Goal: Task Accomplishment & Management: Complete application form

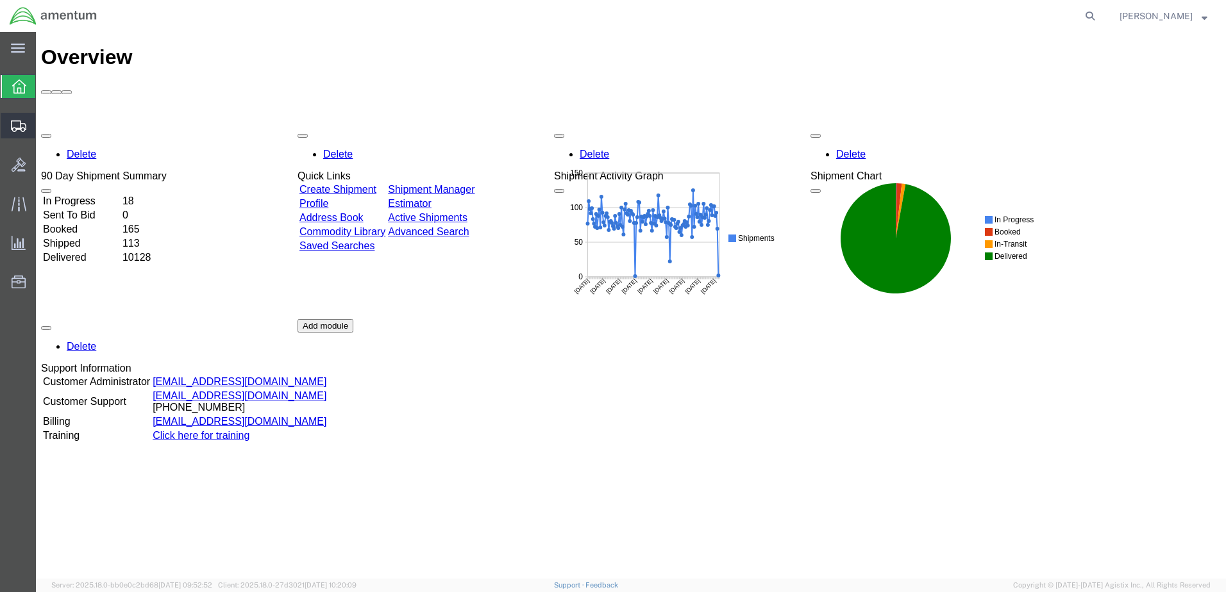
click at [0, 0] on span "Create Shipment" at bounding box center [0, 0] width 0 height 0
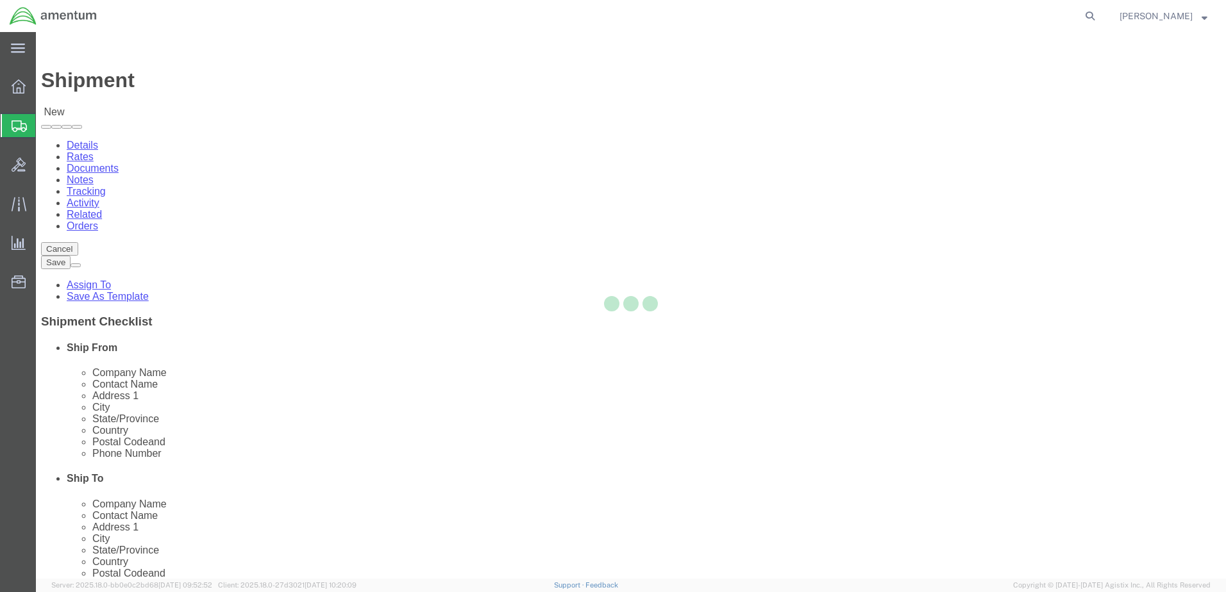
select select
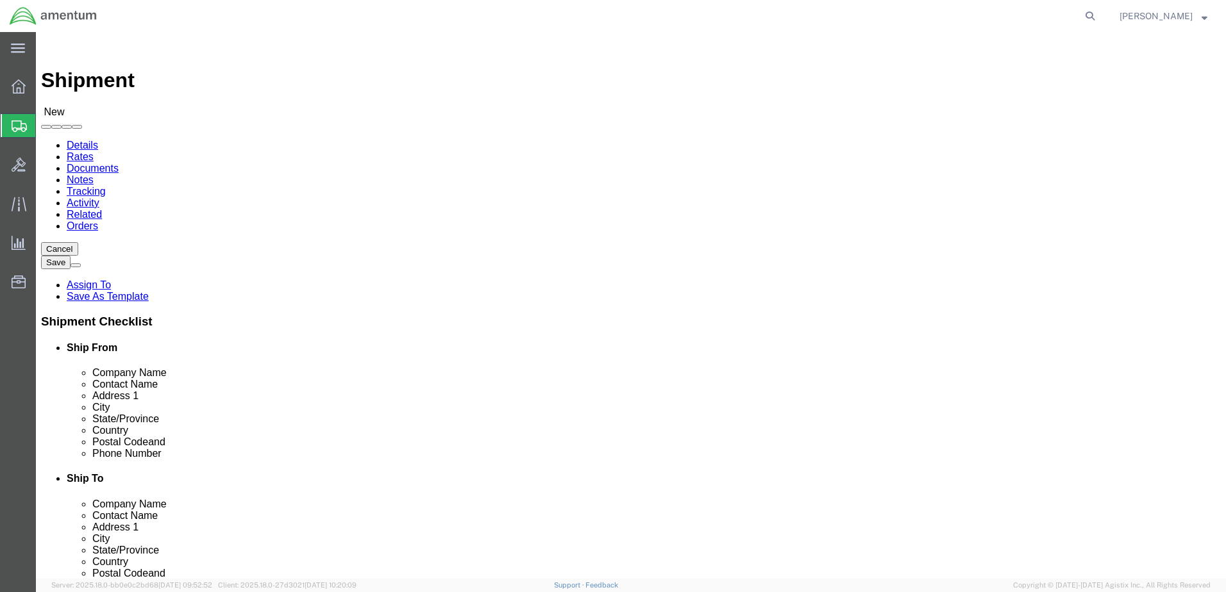
click input "text"
select select "49831"
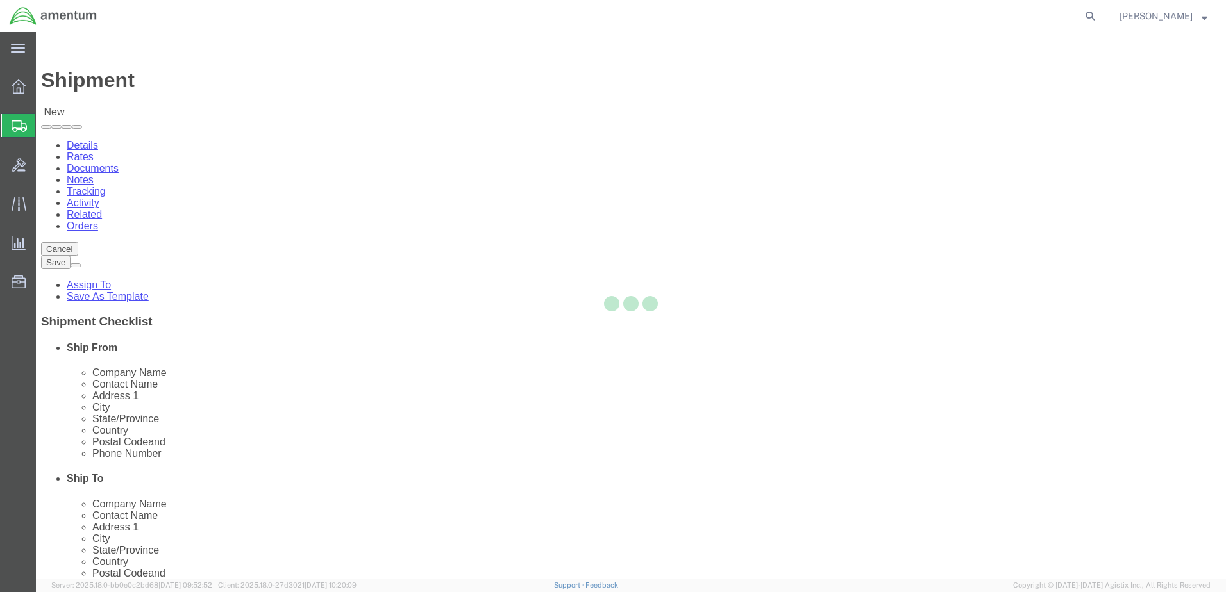
select select "[GEOGRAPHIC_DATA]"
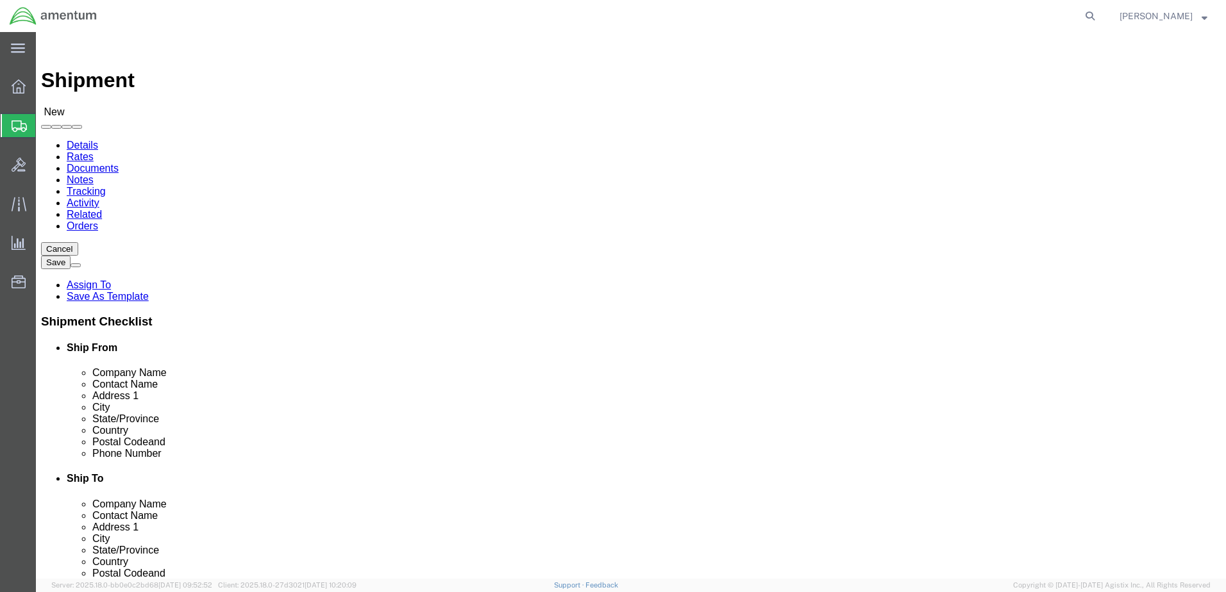
drag, startPoint x: 251, startPoint y: 267, endPoint x: 37, endPoint y: 266, distance: 214.2
click div "Contact Name"
type input "[PERSON_NAME]"
type input "[STREET_ADDRESS][PERSON_NAME]"
type input "[GEOGRAPHIC_DATA]"
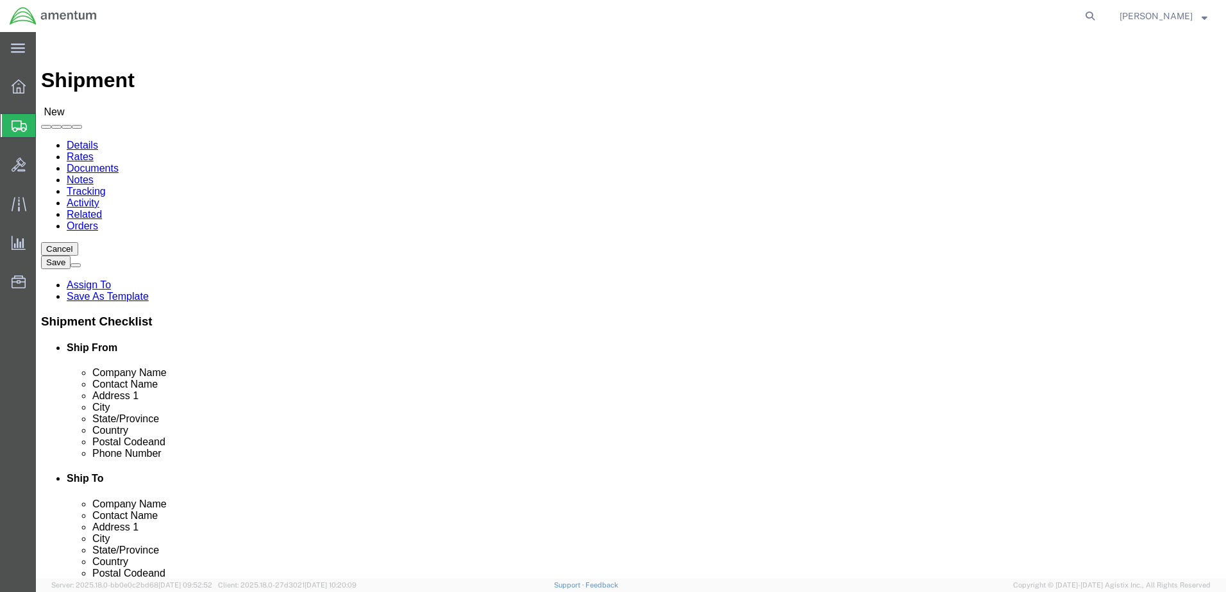
type input "79906"
type input "[PHONE_NUMBER]"
type input "[PERSON_NAME][EMAIL_ADDRESS][DOMAIN_NAME]"
checkbox input "true"
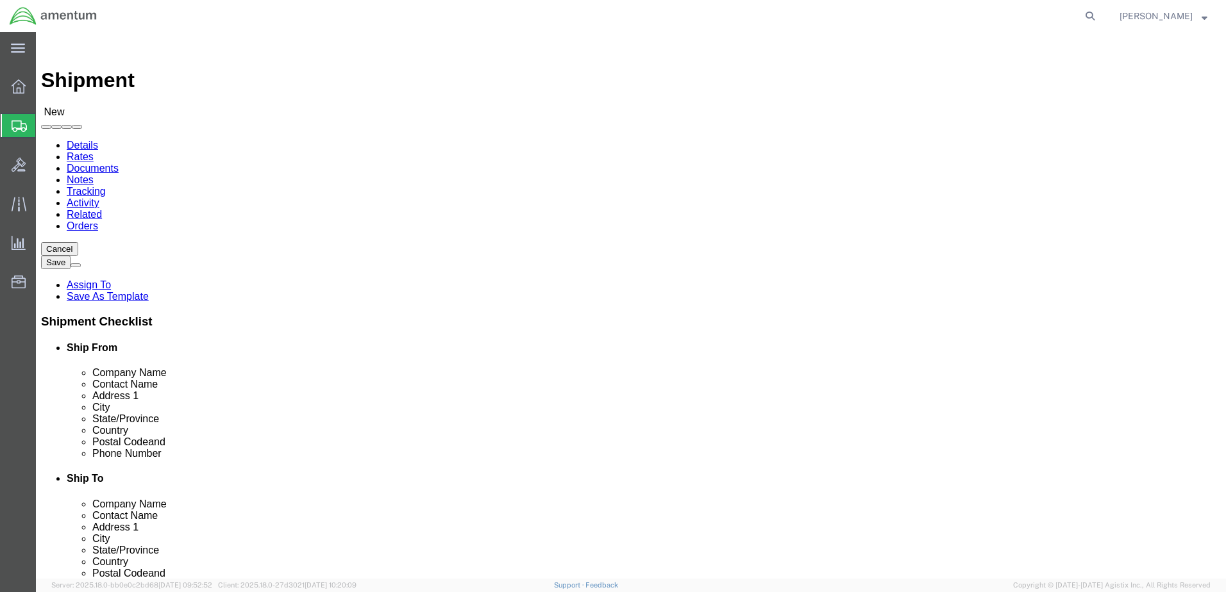
select select "49951"
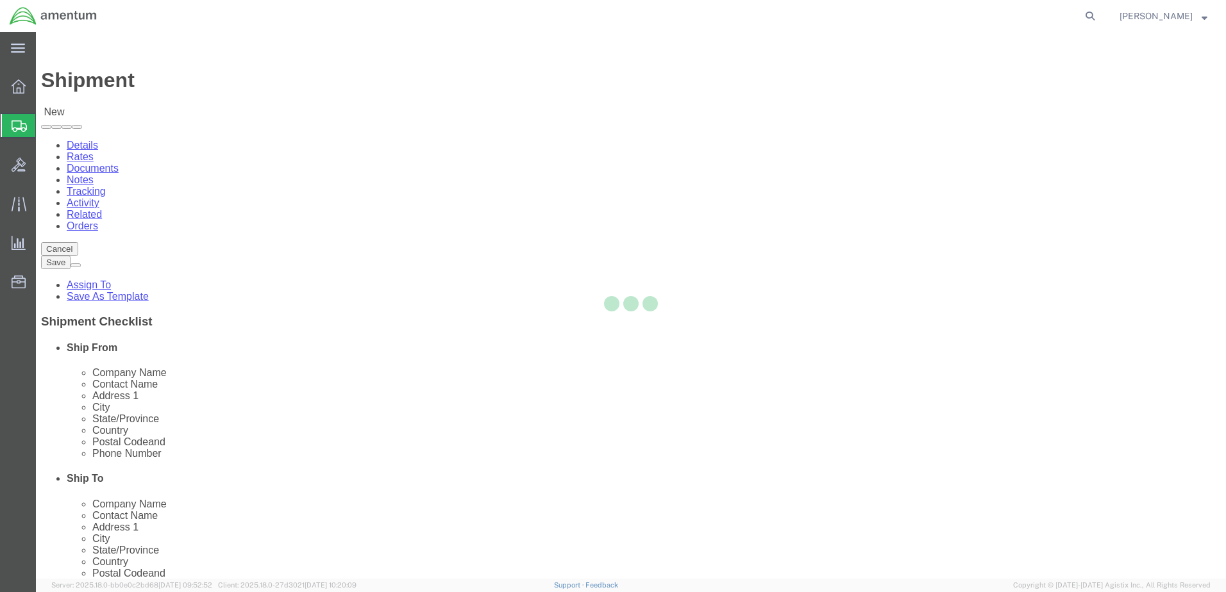
select select "AZ"
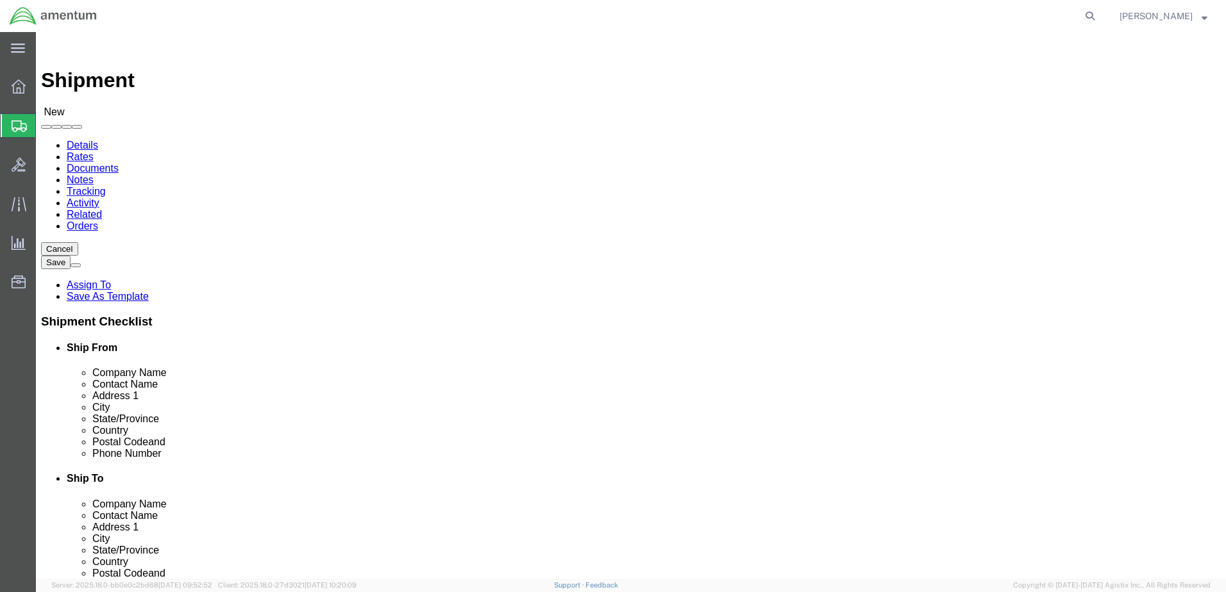
drag, startPoint x: 710, startPoint y: 266, endPoint x: 552, endPoint y: 265, distance: 158.4
click div "Contact Name"
type input "[PERSON_NAME]"
type input "[STREET_ADDRESS]"
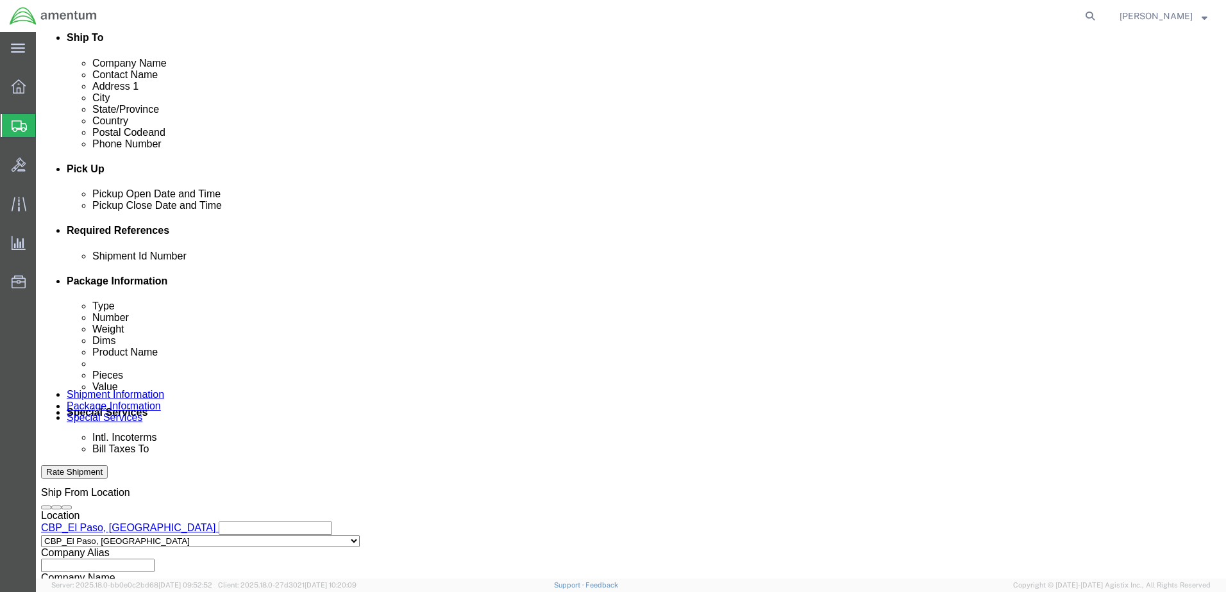
scroll to position [449, 0]
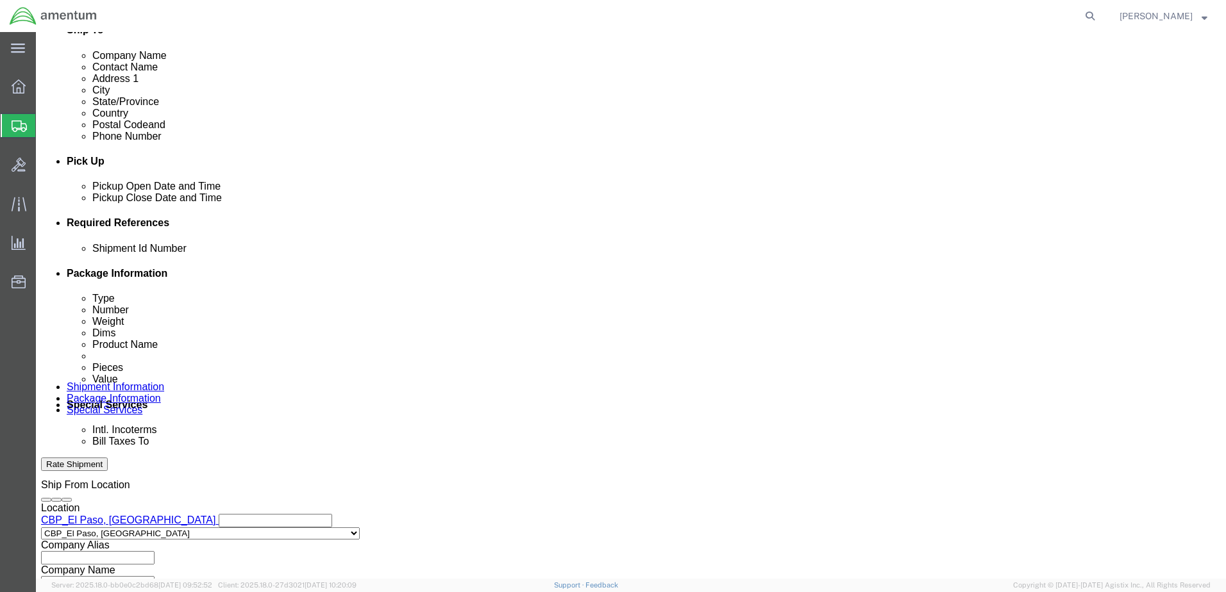
click button "Add reference"
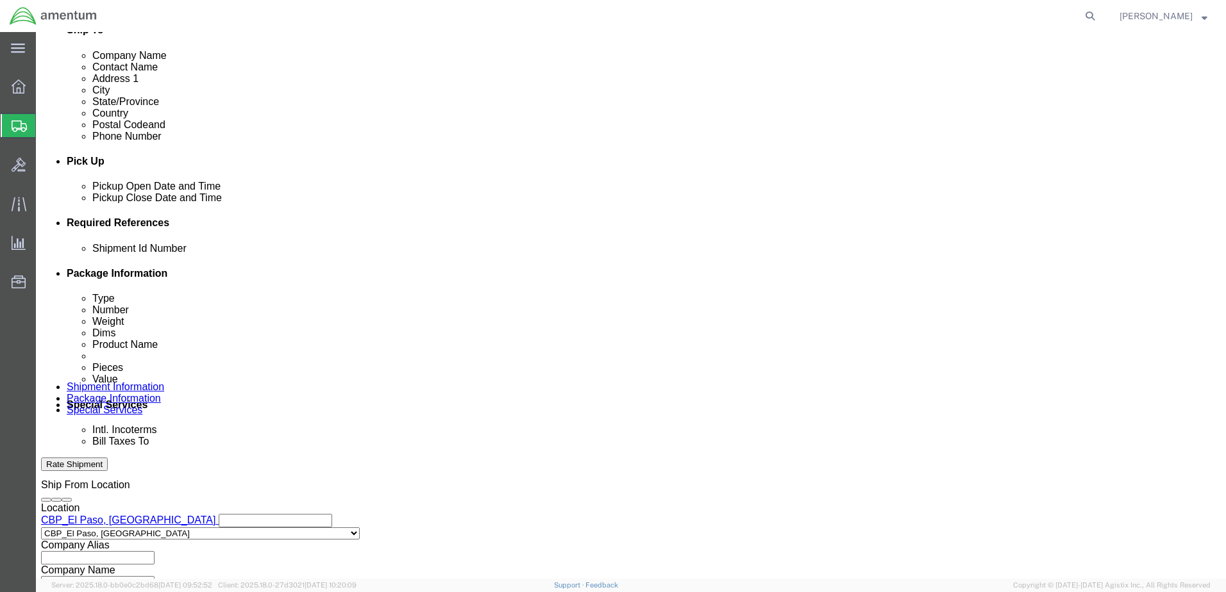
click input "text"
type input "LOG CARDS"
click select "Select Account Type Activity ID Airline Appointment Number ASN Batch Request # …"
select select "CUSTREF"
click select "Select Account Type Activity ID Airline Appointment Number ASN Batch Request # …"
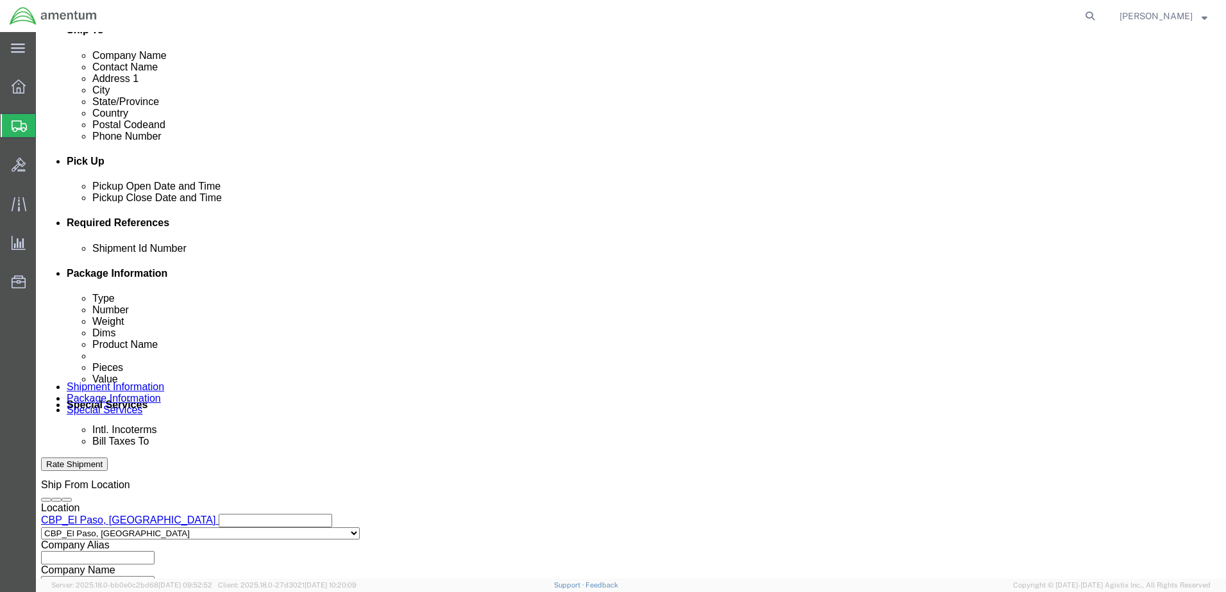
click input "text"
paste input "LOG CARDS"
type input "LOG CARDS"
click select "Select Account Type Activity ID Airline Appointment Number ASN Batch Request # …"
select select "DEPT"
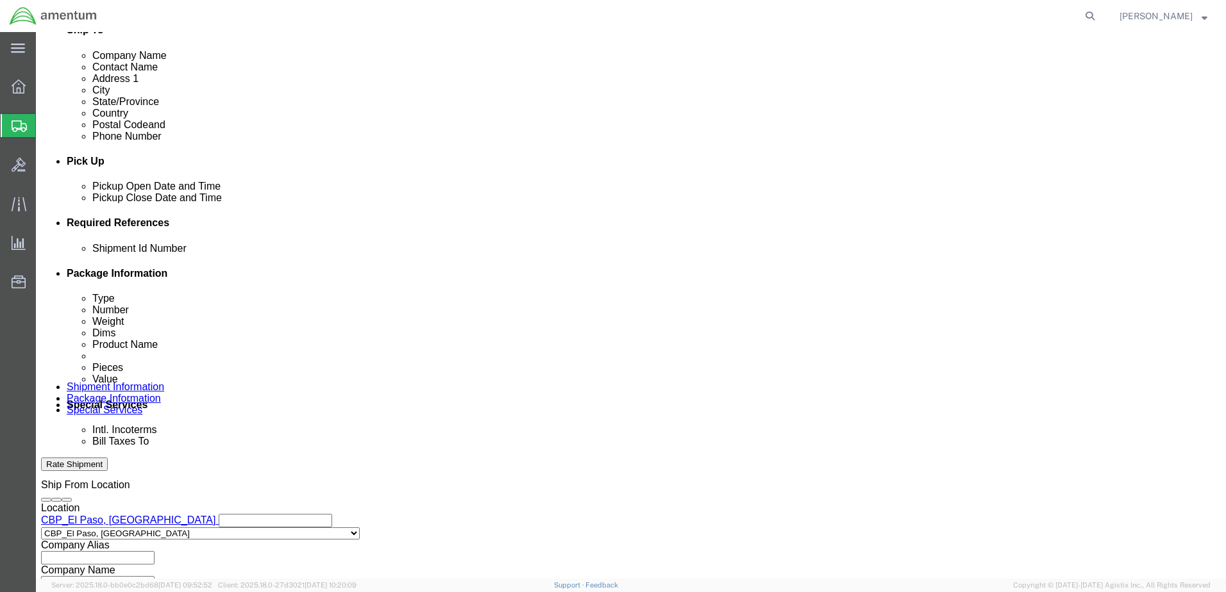
click select "Select Account Type Activity ID Airline Appointment Number ASN Batch Request # …"
click input "text"
type input "CBP"
click select "Select Account Type Activity ID Airline Appointment Number ASN Batch Request # …"
select select "PURCHORD"
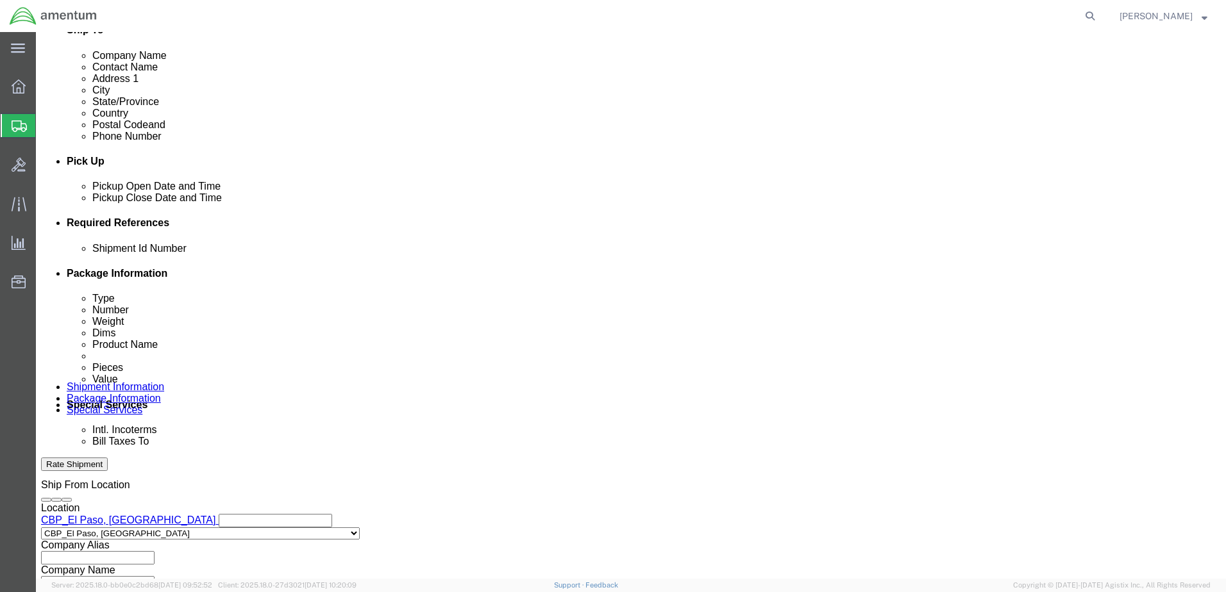
click select "Select Account Type Activity ID Airline Appointment Number ASN Batch Request # …"
click input "text"
paste input "LOG CARDS"
type input "LOG CARDS"
click select "Select Account Type Activity ID Airline Appointment Number ASN Batch Request # …"
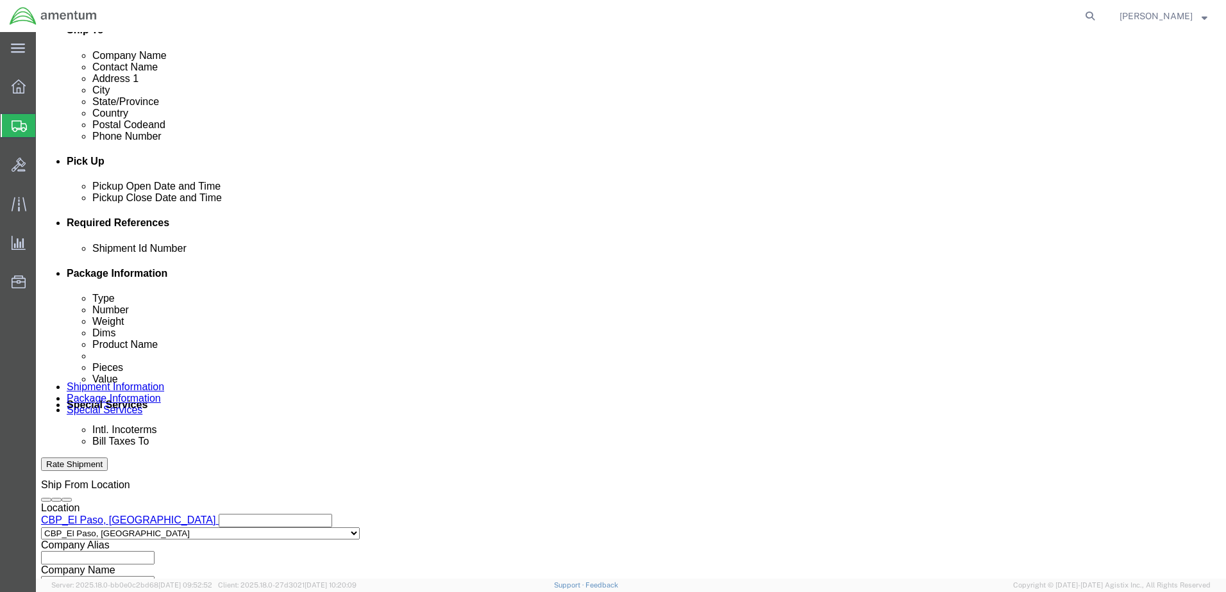
select select "INVOICE"
click select "Select Account Type Activity ID Airline Appointment Number ASN Batch Request # …"
click input "text"
paste input "LOG CARDS"
type input "LOG CARDS"
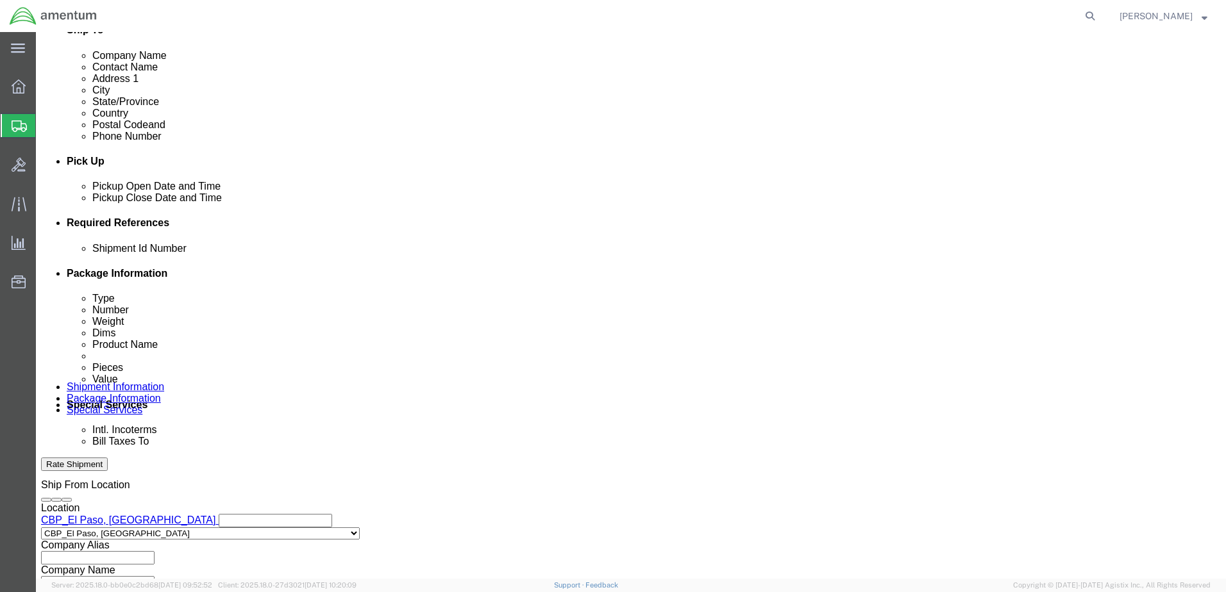
click select "Select Account Type Activity ID Airline Appointment Number ASN Batch Request # …"
select select "PROJNUM"
click select "Select Account Type Activity ID Airline Appointment Number ASN Batch Request # …"
click input "text"
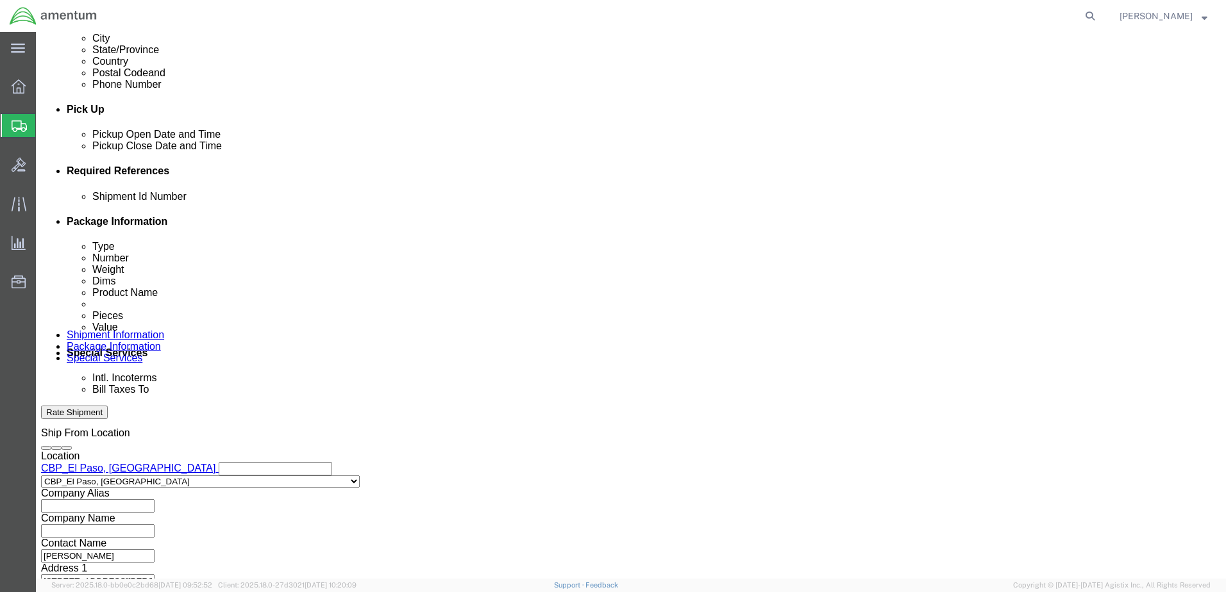
scroll to position [578, 0]
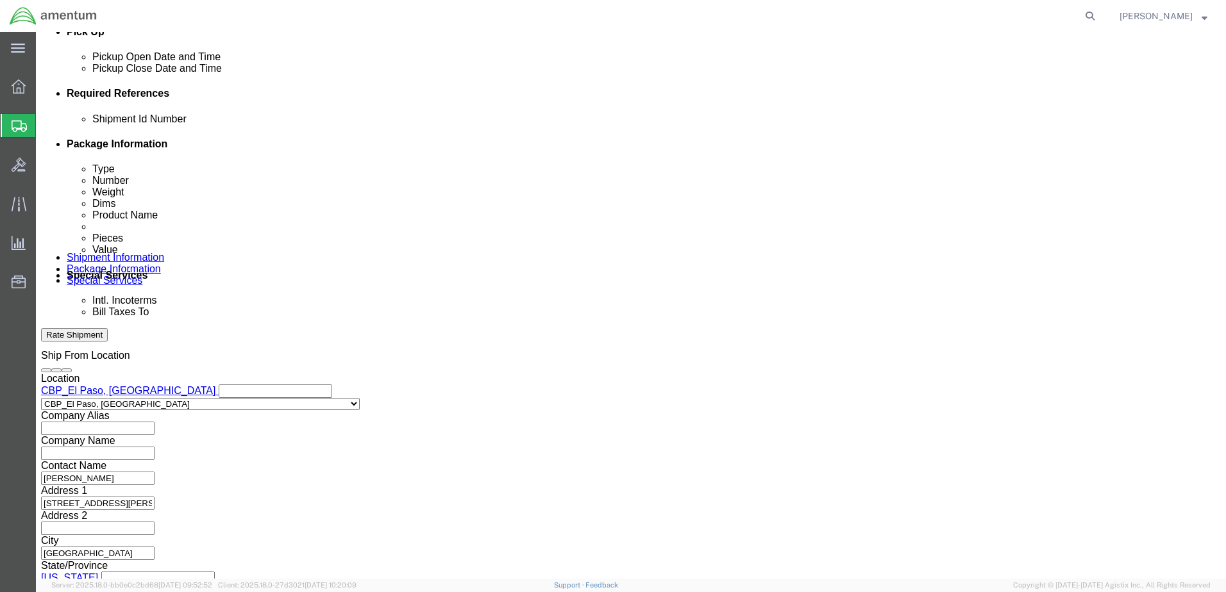
type input "6118.03.03.2219.000.NLS.0000"
click button "Continue"
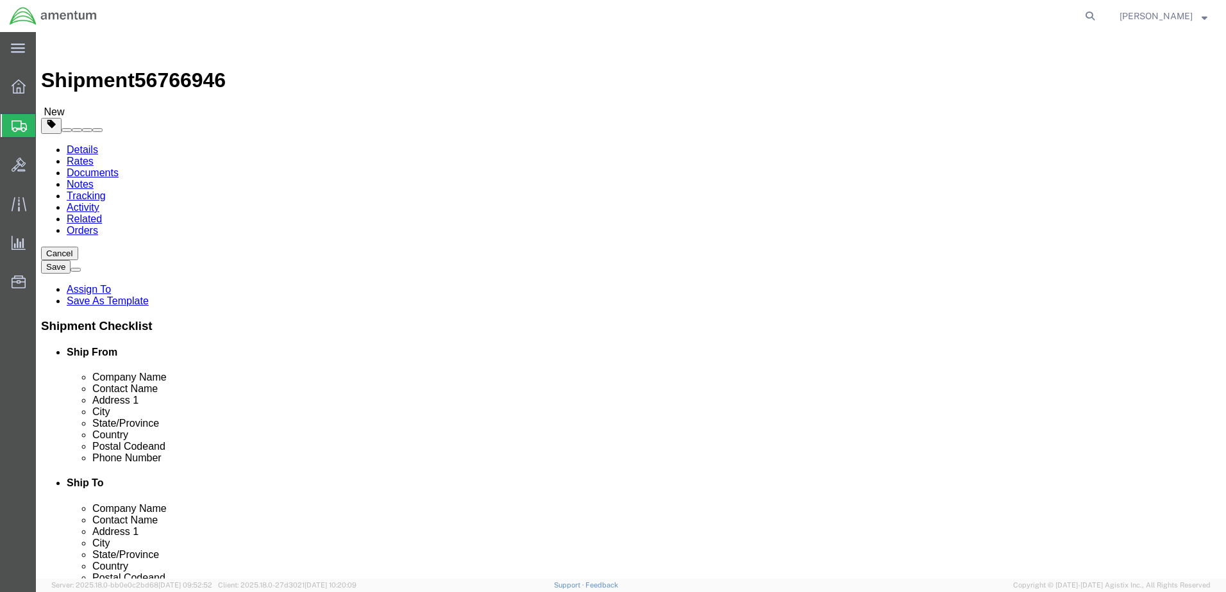
click select "Select BCK Boxes Bale(s) Basket(s) Bolt(s) Bottle(s) Buckets Bulk Bundle(s) Can…"
select select "ENV"
click select "Select BCK Boxes Bale(s) Basket(s) Bolt(s) Bottle(s) Buckets Bulk Bundle(s) Can…"
type input "9.50"
type input "12.50"
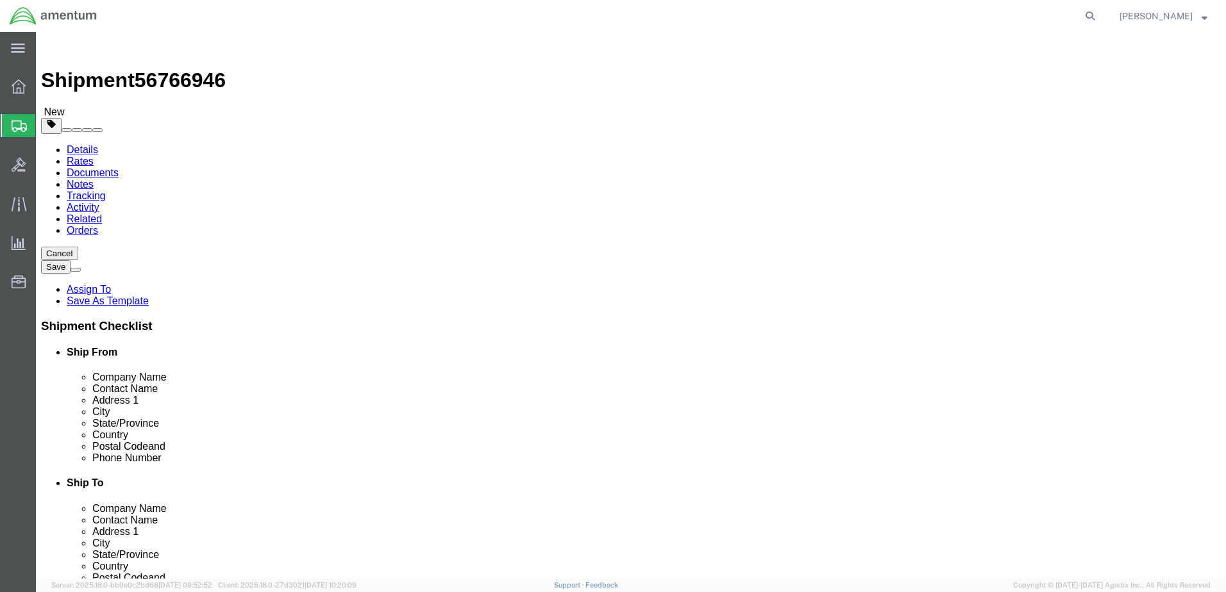
type input "0.25"
type input "1"
click link "Add Content"
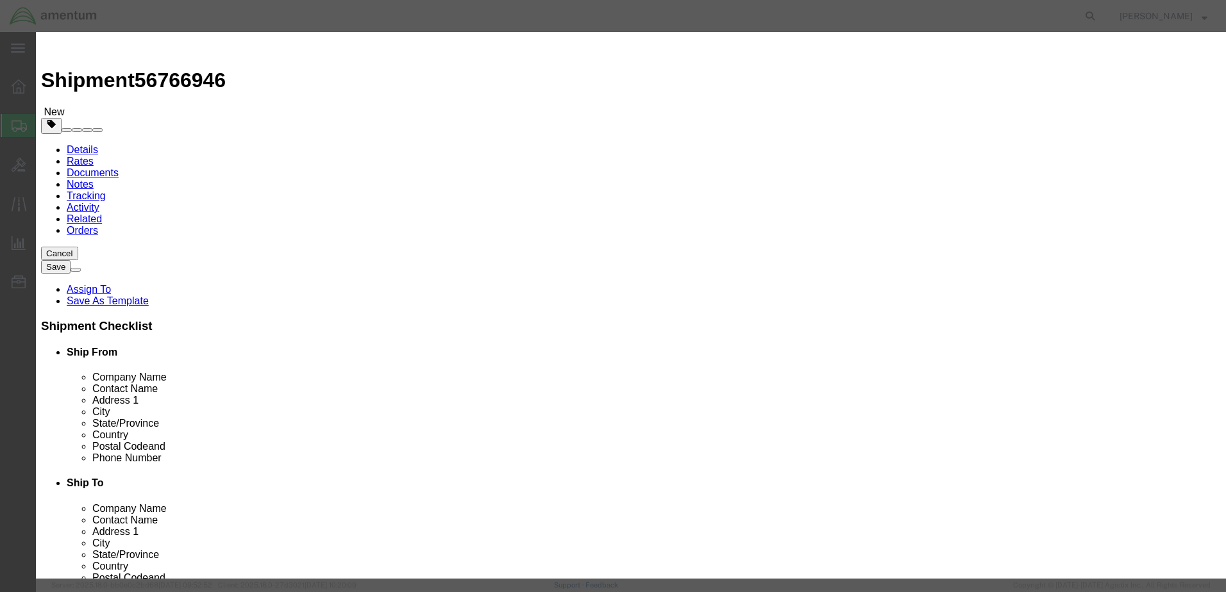
click input "text"
type input "LOGCARD"
type input "1"
type input "500"
click button "Save & Close"
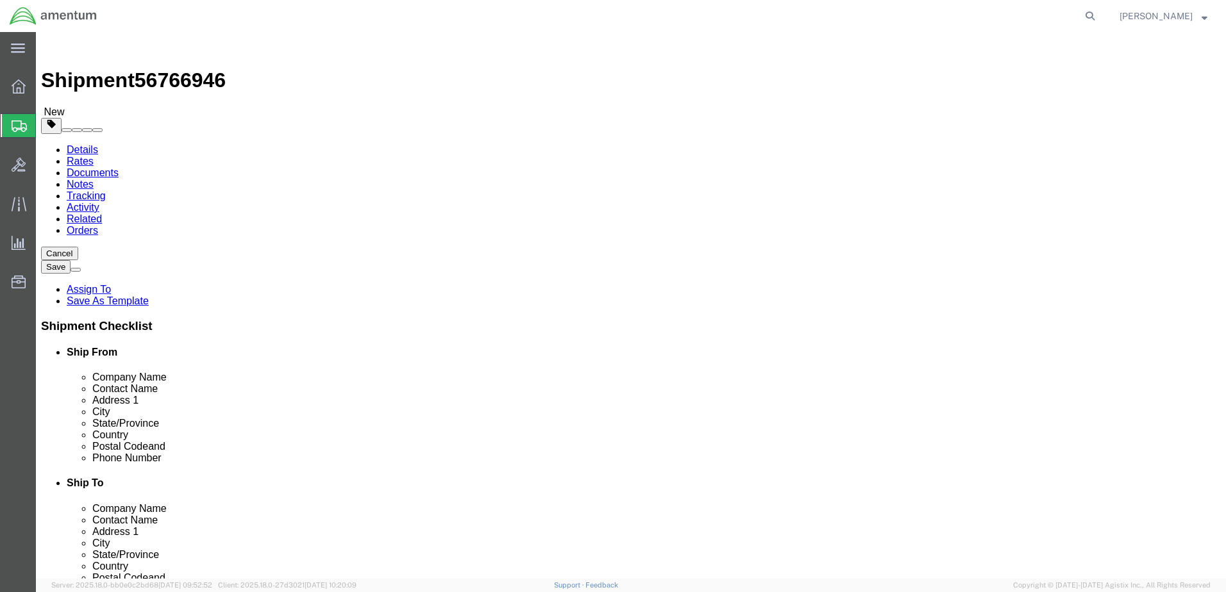
click button "Continue"
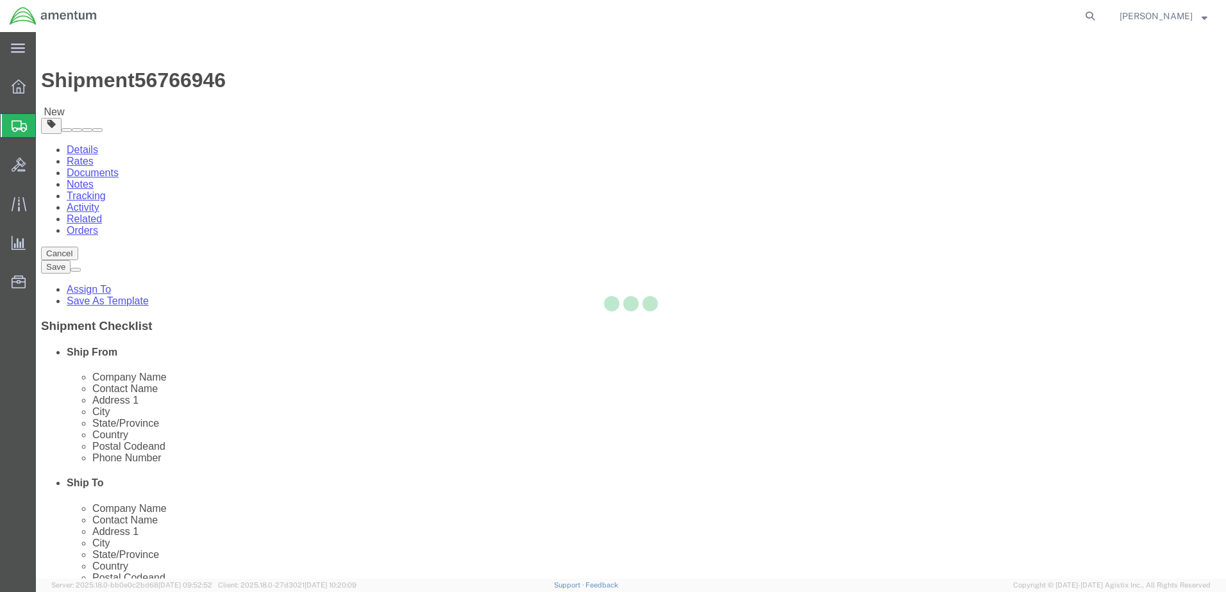
select select
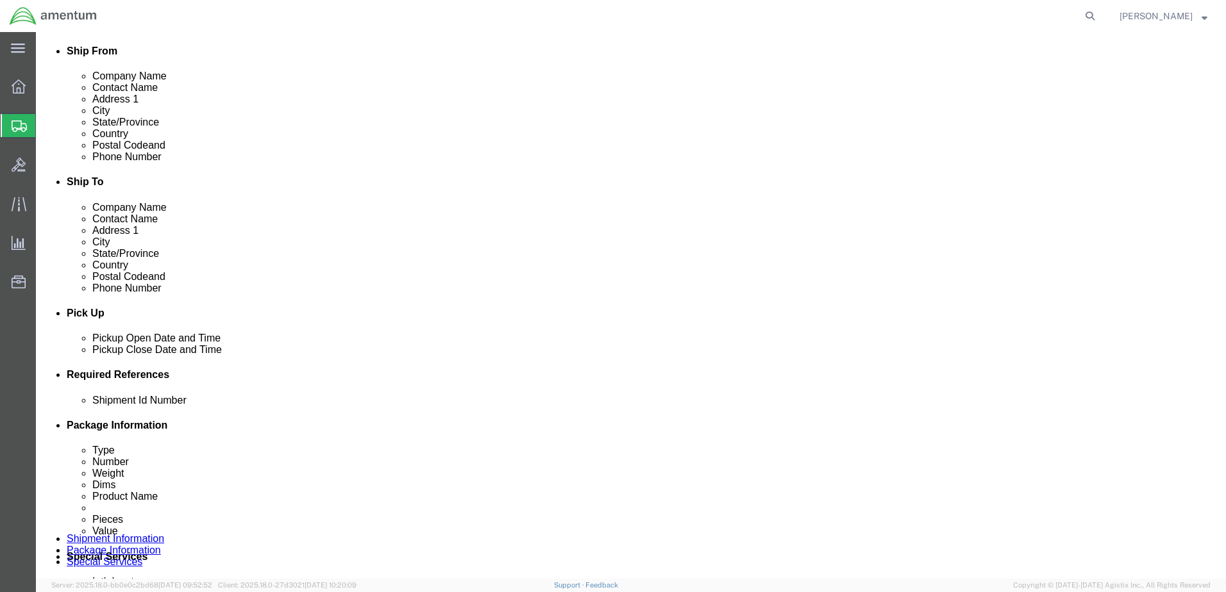
scroll to position [385, 0]
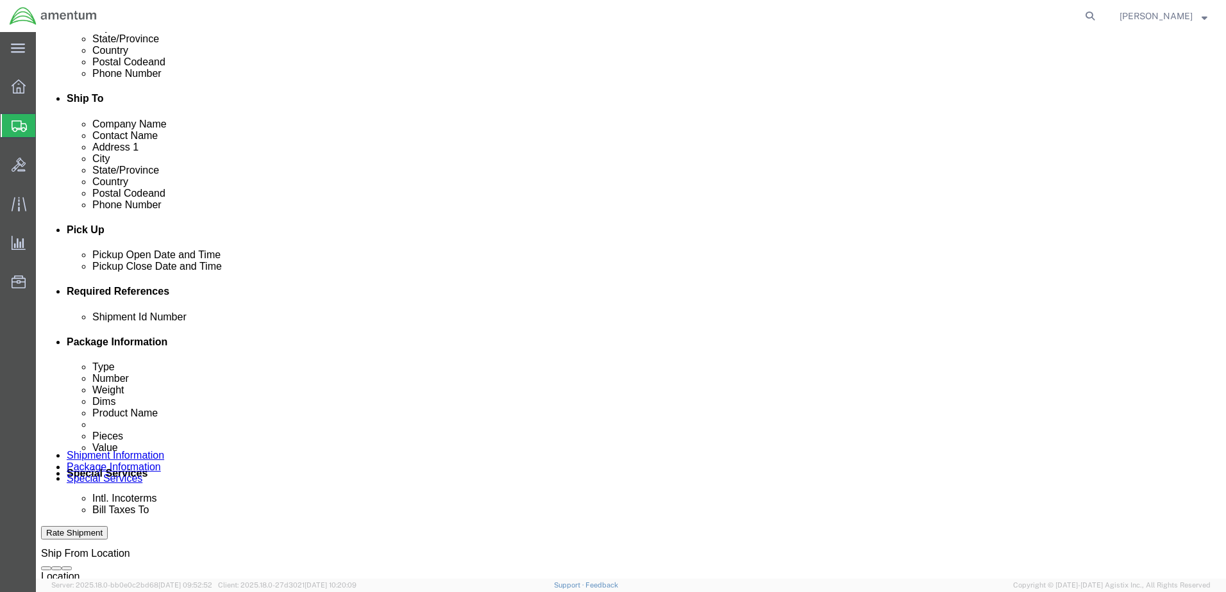
click select "Select Recipient Account Sender/Shipper Third Party Account"
select select "SHIP"
click select "Select Recipient Account Sender/Shipper Third Party Account"
click button "Rate Shipment"
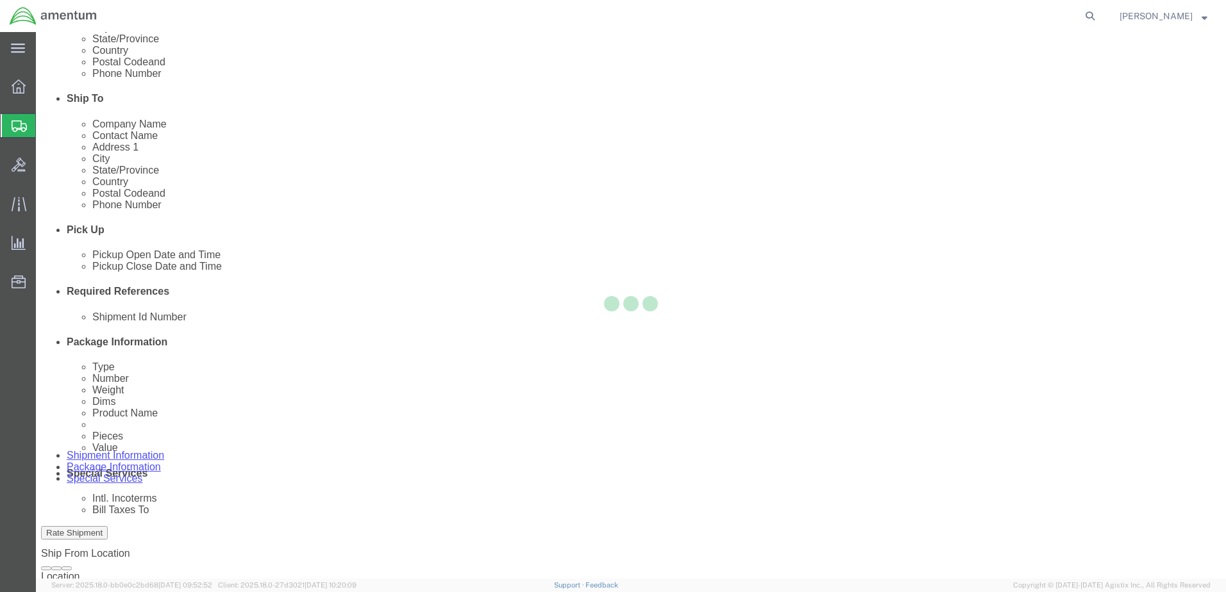
scroll to position [47, 0]
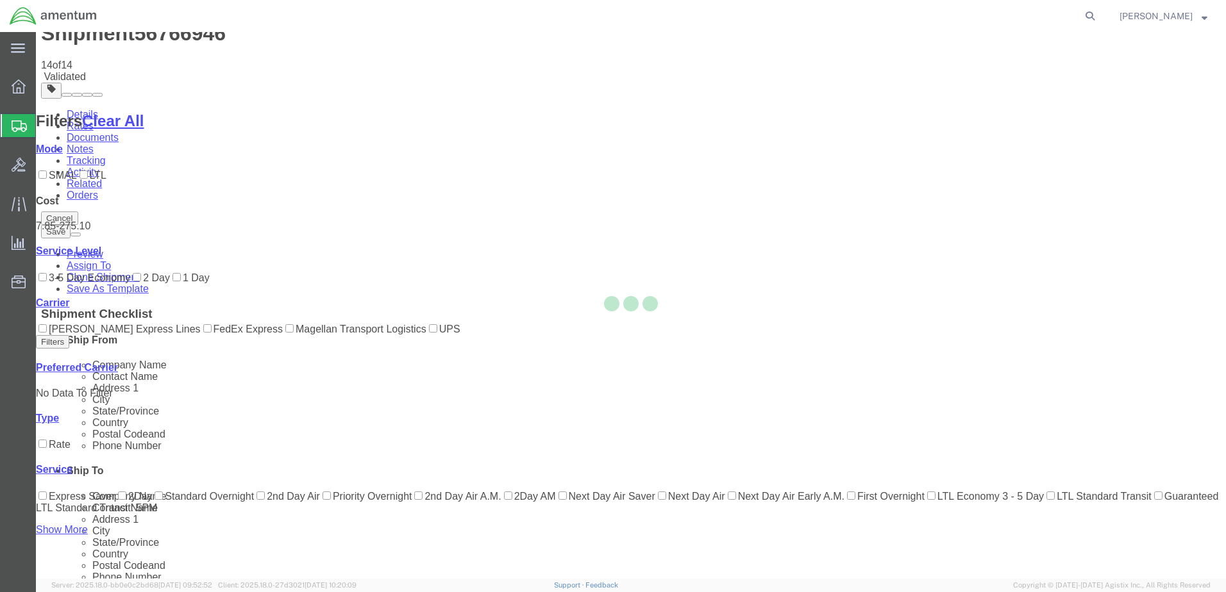
scroll to position [0, 0]
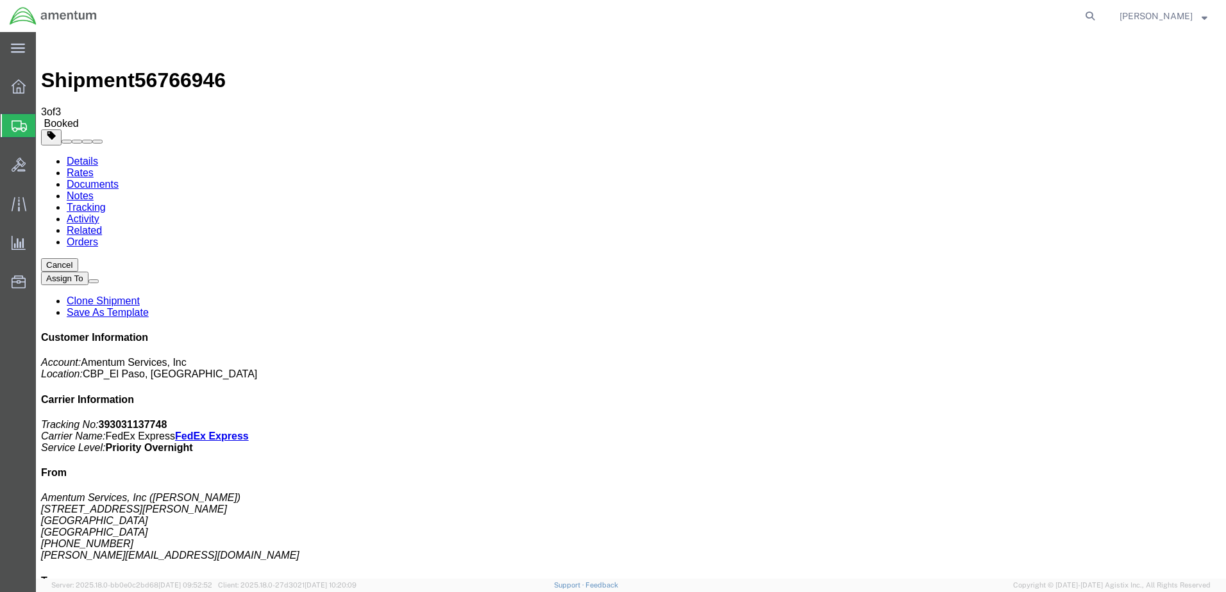
drag, startPoint x: 531, startPoint y: 230, endPoint x: 532, endPoint y: 239, distance: 9.6
